Goal: Obtain resource: Download file/media

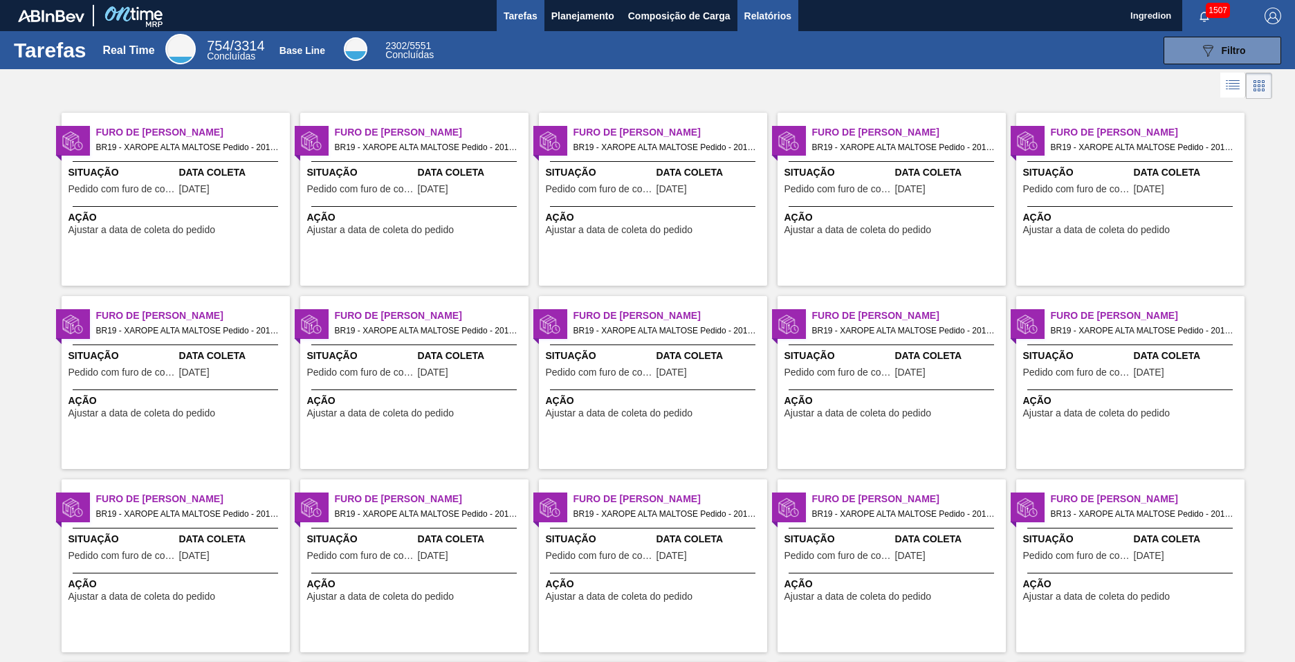
click at [767, 15] on span "Relatórios" at bounding box center [767, 16] width 47 height 17
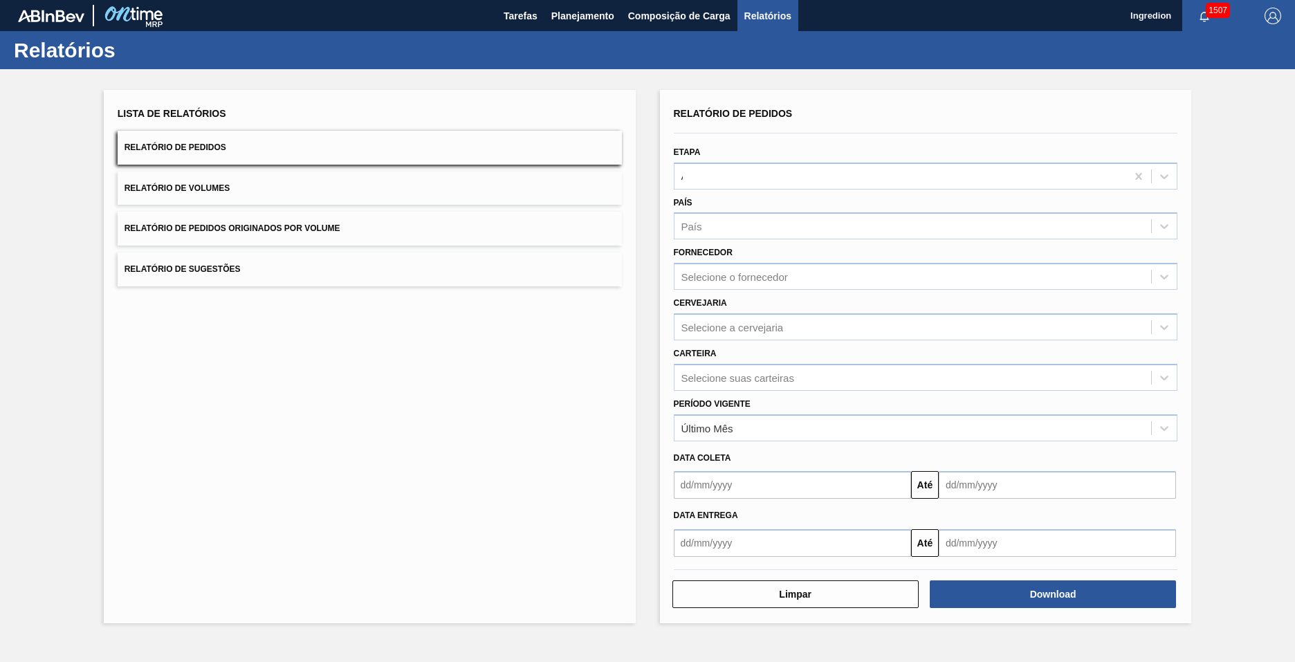
type input "Aguardando Faturamento"
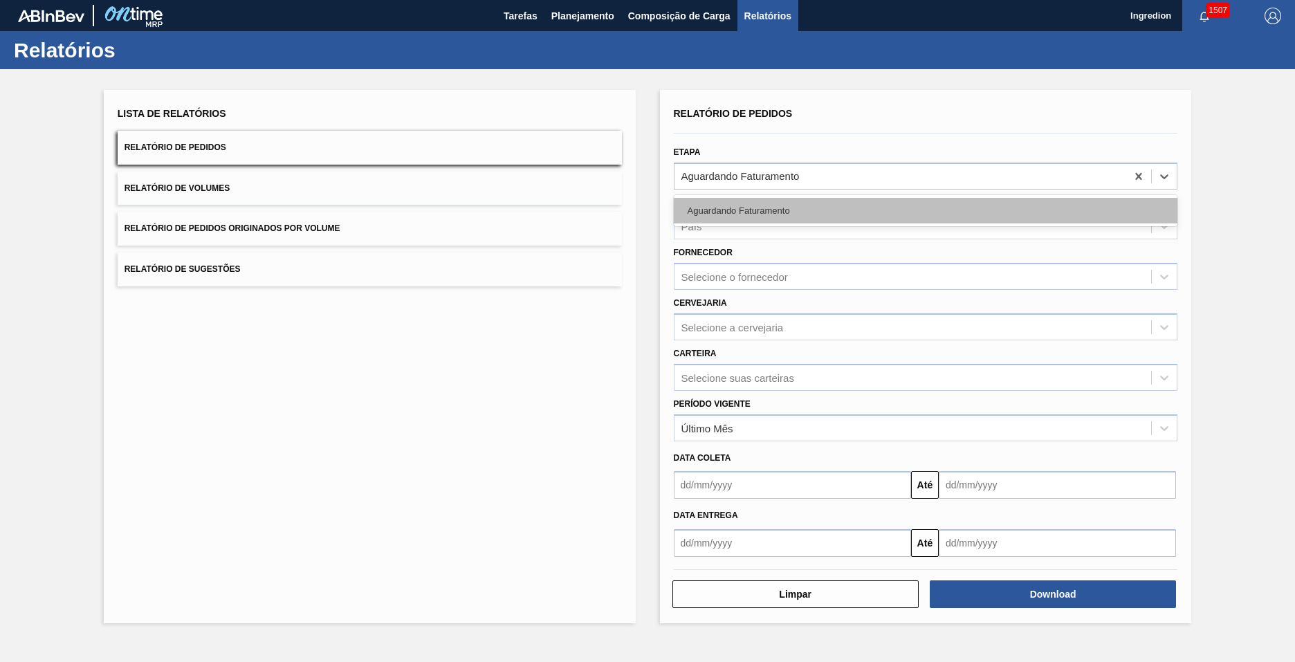
click at [925, 210] on div "Aguardando Faturamento" at bounding box center [926, 211] width 504 height 26
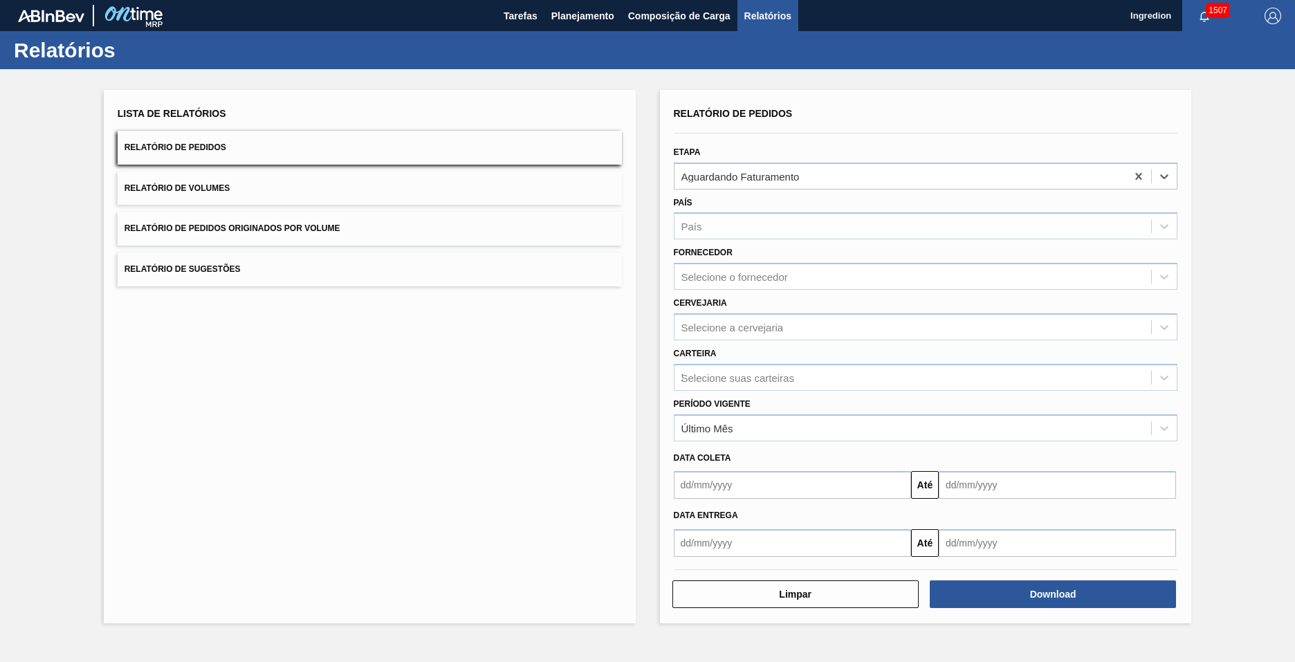
type input "Xarope"
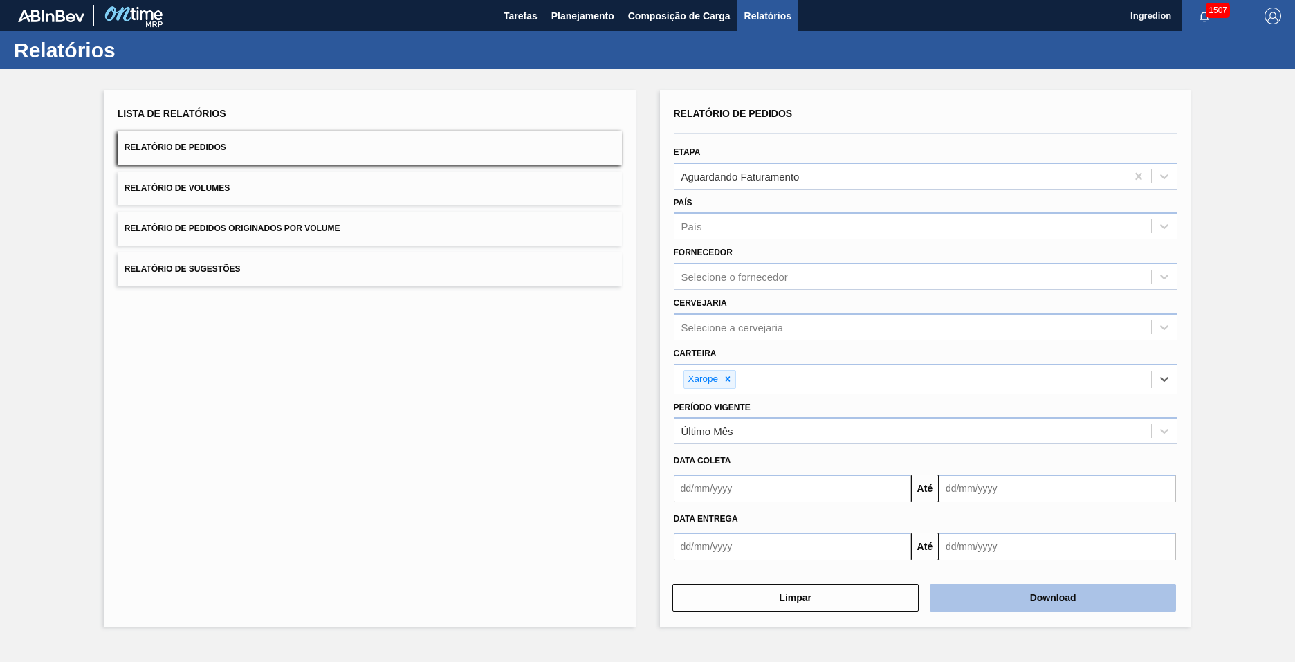
click at [1053, 598] on button "Download" at bounding box center [1053, 598] width 246 height 28
